Goal: Task Accomplishment & Management: Use online tool/utility

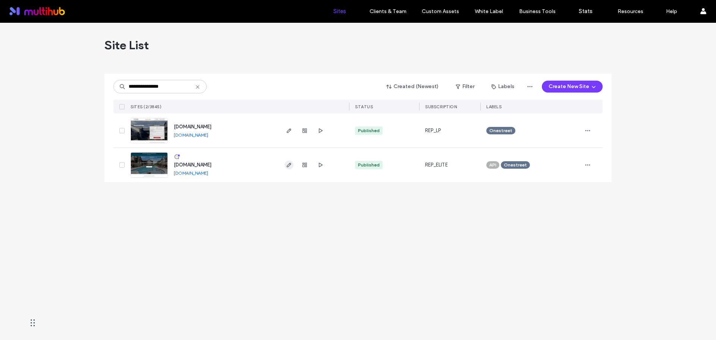
type input "**********"
click at [287, 167] on use "button" at bounding box center [289, 165] width 4 height 4
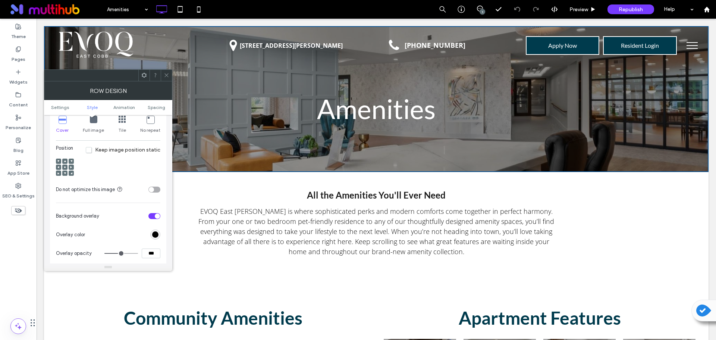
scroll to position [298, 0]
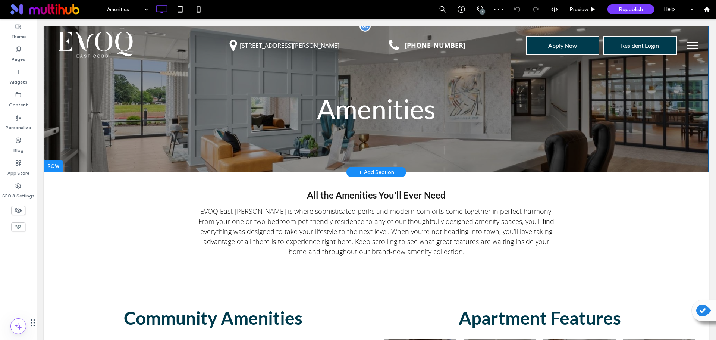
click at [106, 116] on div "Amenities Click To Paste Row + Add Section" at bounding box center [376, 99] width 664 height 146
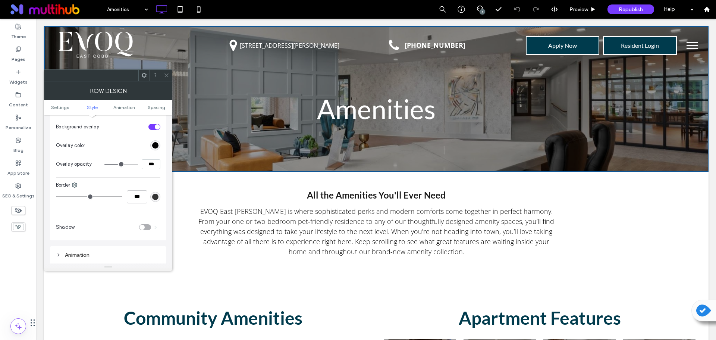
scroll to position [373, 0]
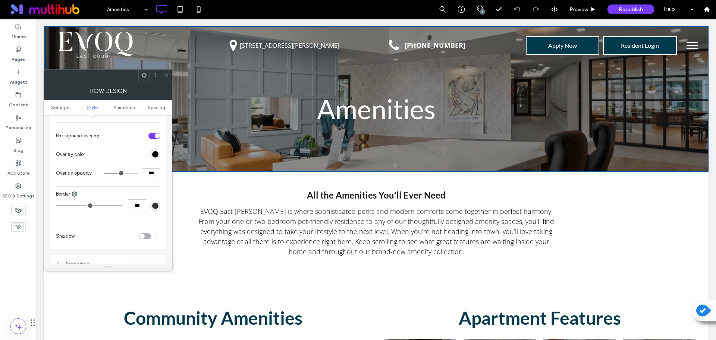
click at [166, 73] on icon at bounding box center [167, 75] width 6 height 6
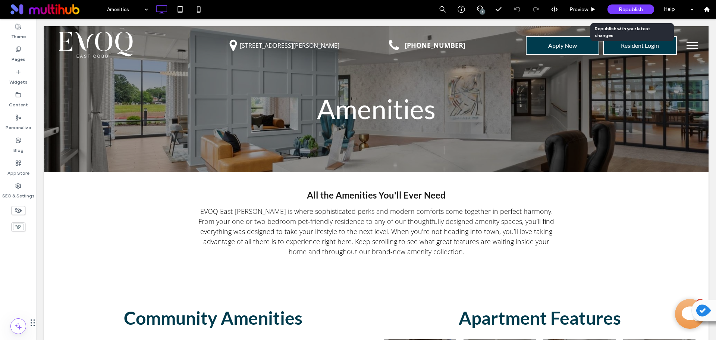
click at [628, 7] on span "Republish" at bounding box center [630, 9] width 24 height 6
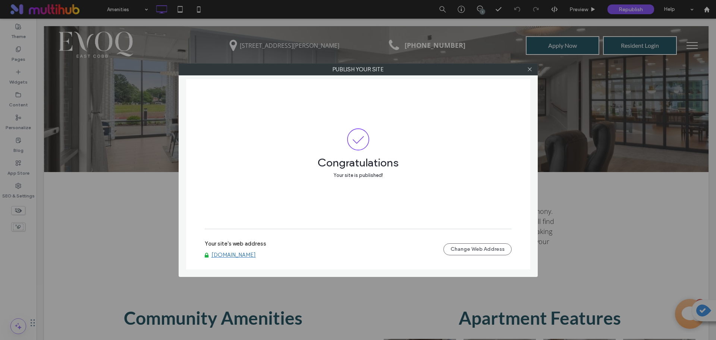
click at [231, 254] on link "www.evoqeastcobb.com" at bounding box center [233, 254] width 44 height 7
click at [529, 68] on icon at bounding box center [530, 69] width 6 height 6
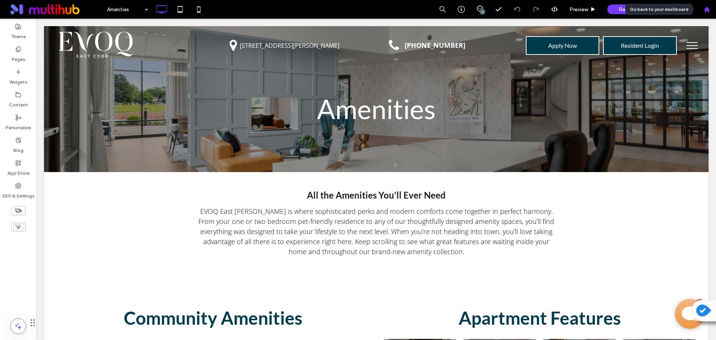
click at [708, 8] on icon at bounding box center [706, 9] width 6 height 6
